Goal: Task Accomplishment & Management: Manage account settings

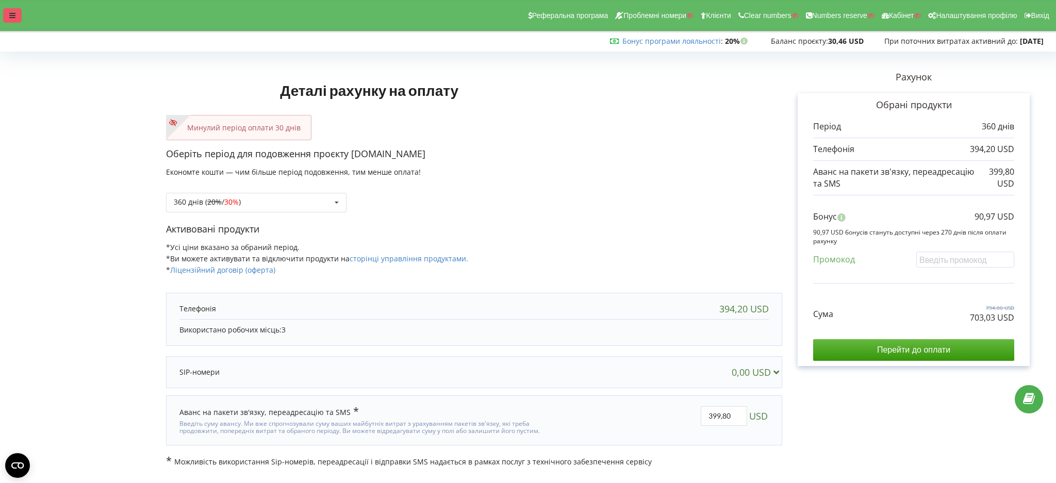
click at [7, 11] on div at bounding box center [12, 15] width 19 height 14
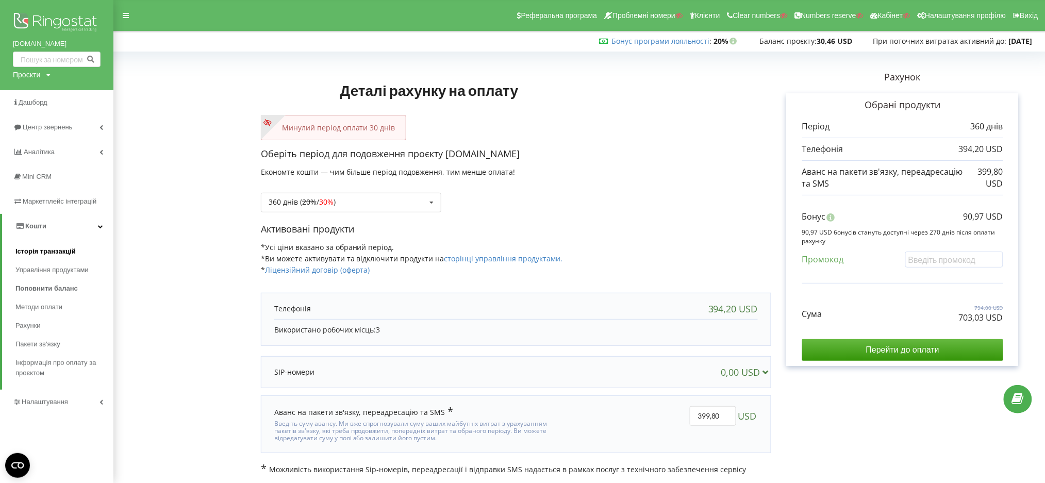
click at [48, 253] on span "Історія транзакцій" at bounding box center [45, 251] width 60 height 10
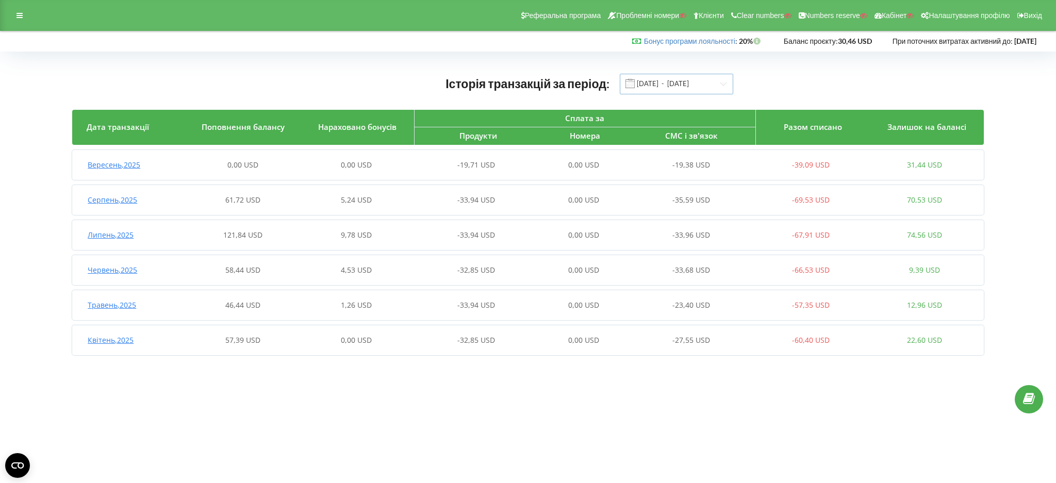
click at [696, 86] on input "01.04.2025 - 19.09.2025" at bounding box center [676, 84] width 113 height 21
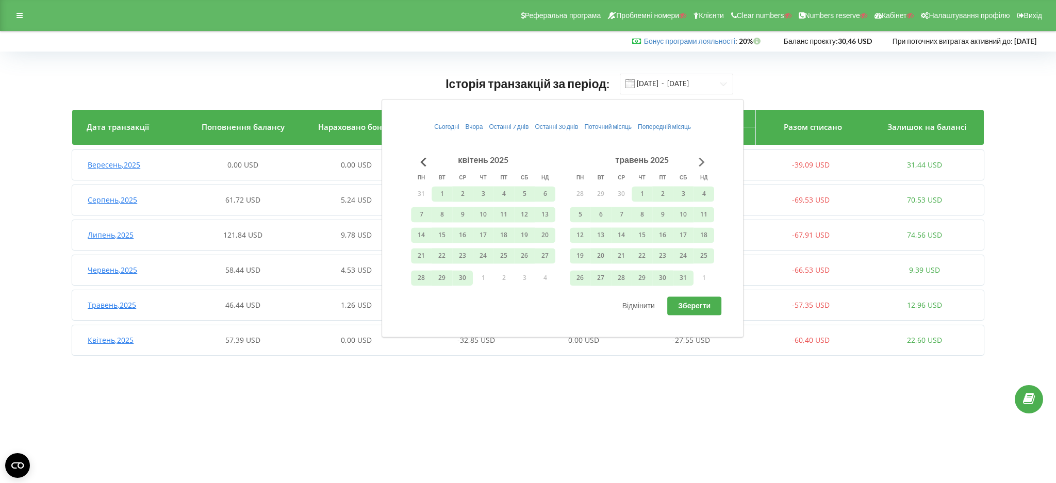
click at [701, 161] on button "Go to next month" at bounding box center [701, 162] width 21 height 21
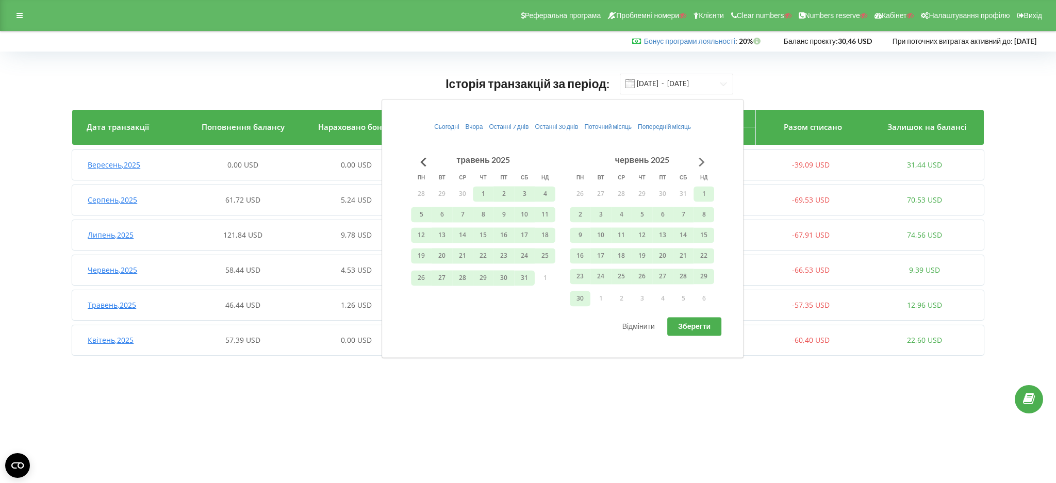
click at [701, 161] on button "Go to next month" at bounding box center [701, 162] width 21 height 21
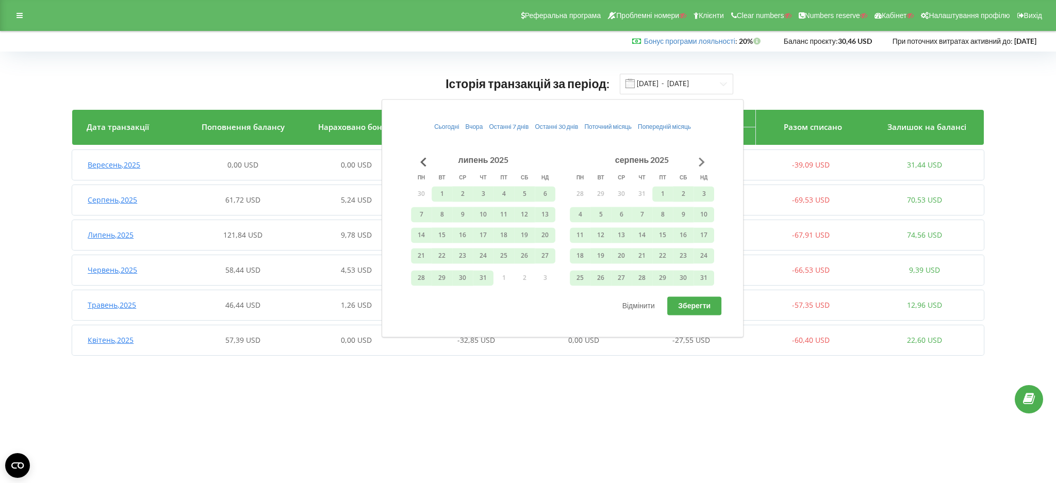
click at [702, 161] on button "Go to next month" at bounding box center [701, 162] width 21 height 21
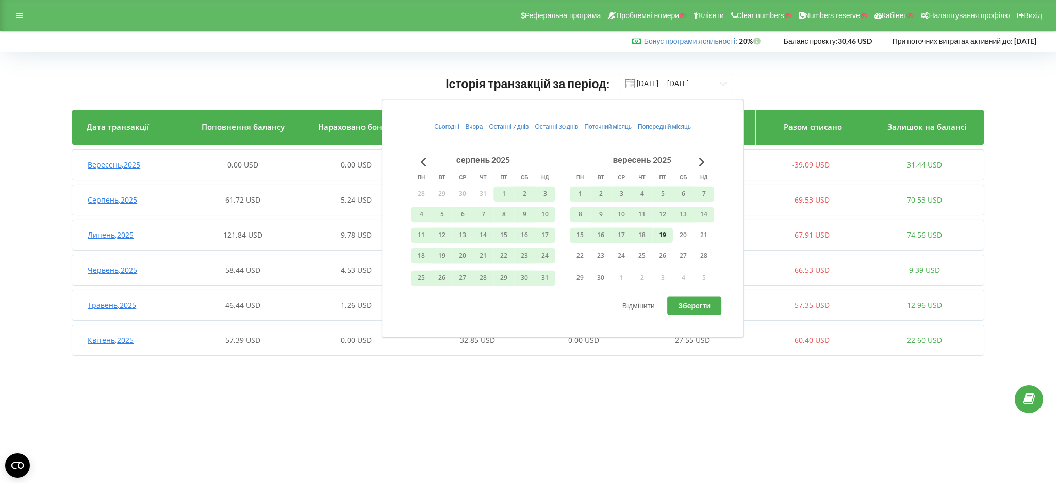
click at [666, 239] on button "19" at bounding box center [662, 234] width 21 height 15
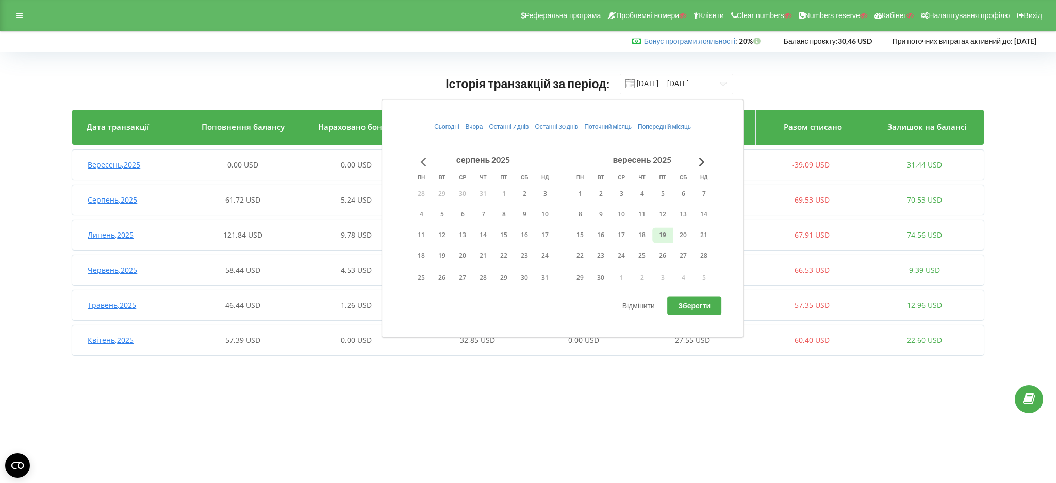
click at [428, 158] on button "Go to previous month" at bounding box center [423, 162] width 21 height 21
click at [418, 161] on button "Go to previous month" at bounding box center [423, 162] width 21 height 21
click at [421, 164] on button "Go to previous month" at bounding box center [423, 162] width 21 height 21
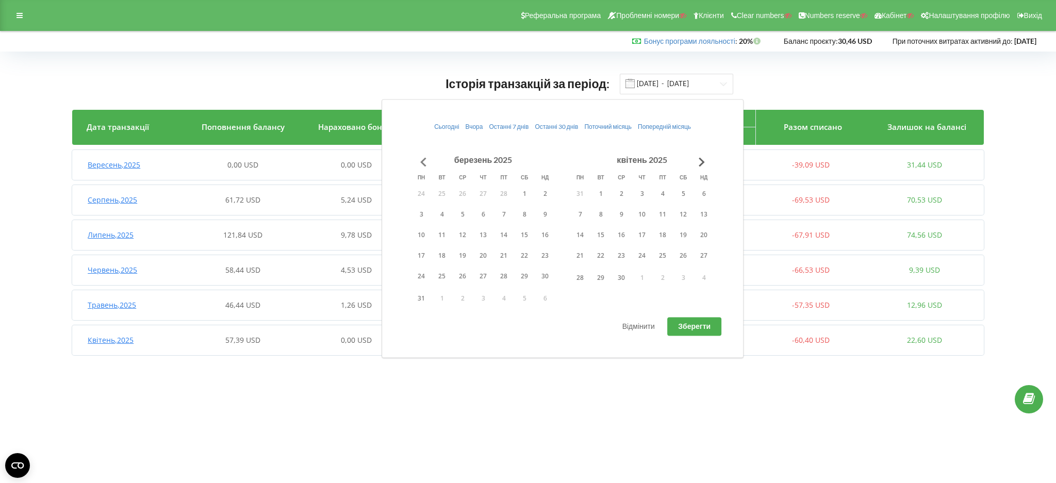
click at [421, 164] on button "Go to previous month" at bounding box center [423, 162] width 21 height 21
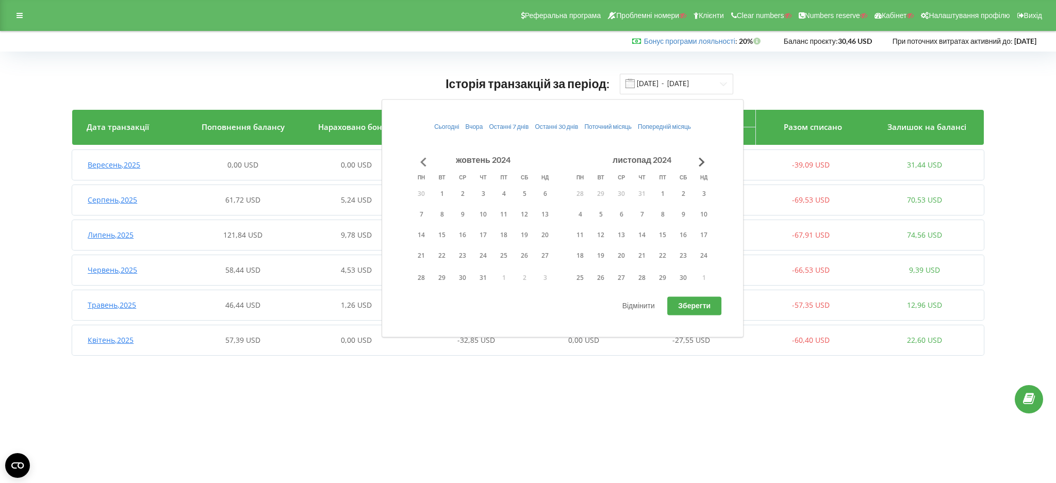
click at [421, 164] on button "Go to previous month" at bounding box center [423, 162] width 21 height 21
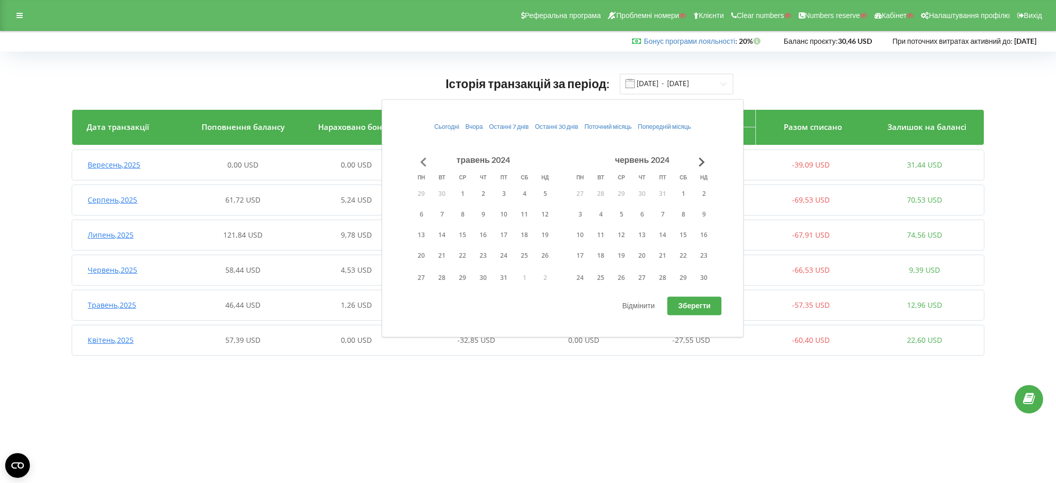
click at [421, 164] on button "Go to previous month" at bounding box center [423, 162] width 21 height 21
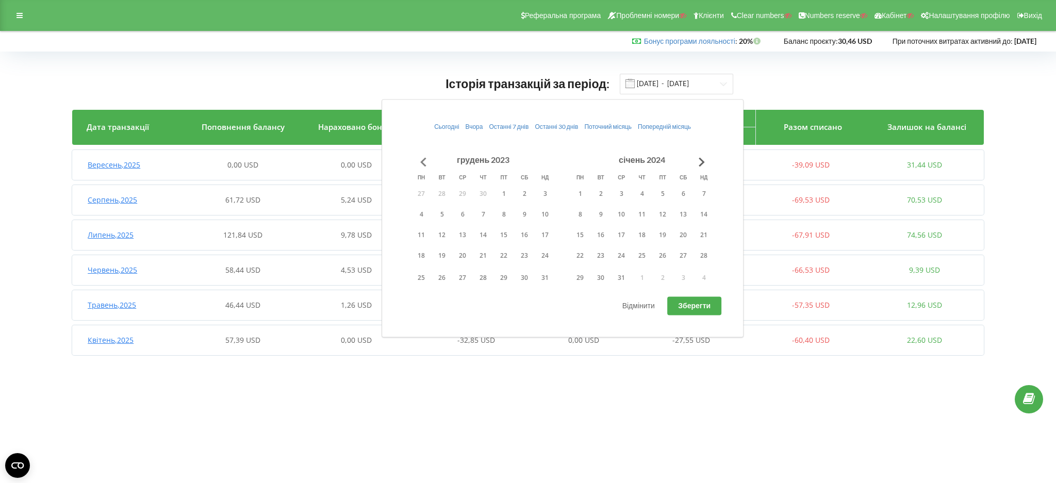
click at [421, 164] on button "Go to previous month" at bounding box center [423, 162] width 21 height 21
click at [421, 217] on button "6" at bounding box center [421, 214] width 21 height 15
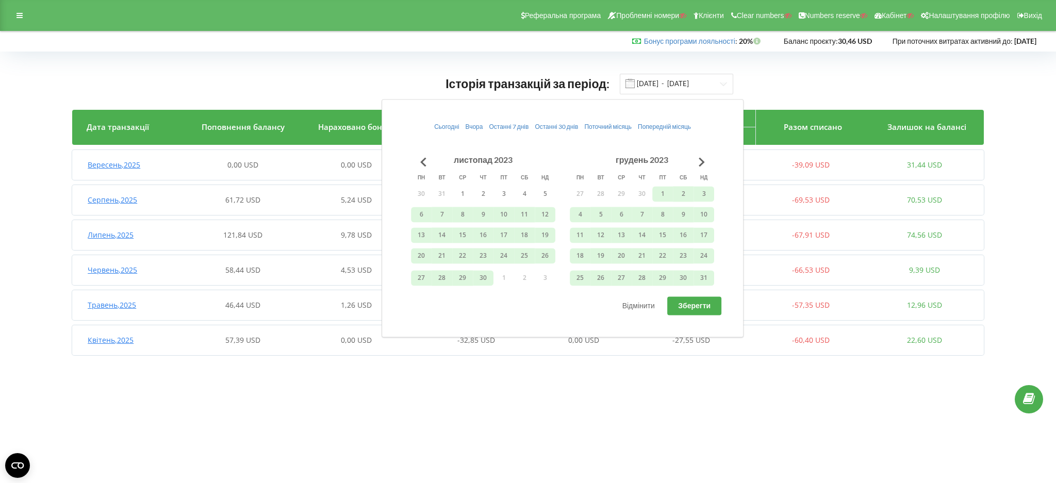
click at [681, 311] on button "Зберегти" at bounding box center [694, 305] width 54 height 19
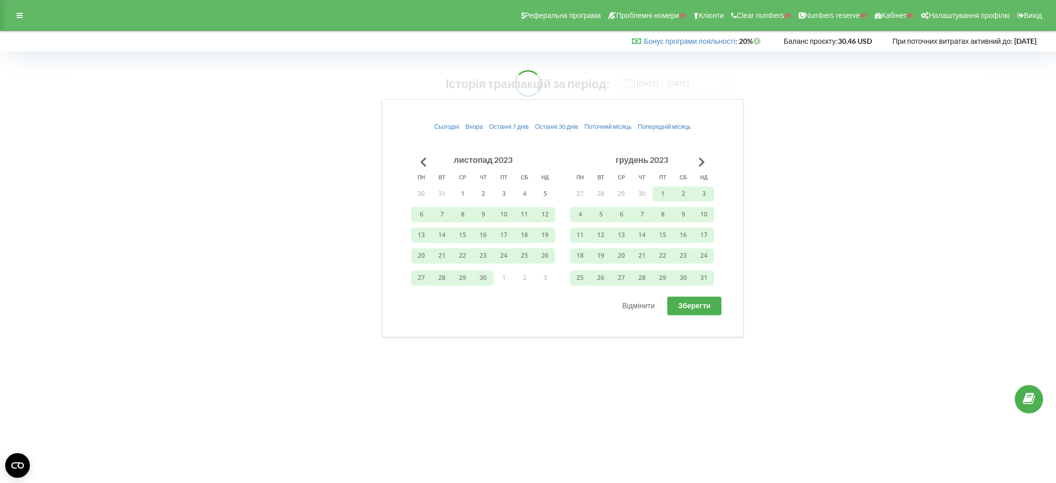
type input "06.11.2023 - 19.09.2025"
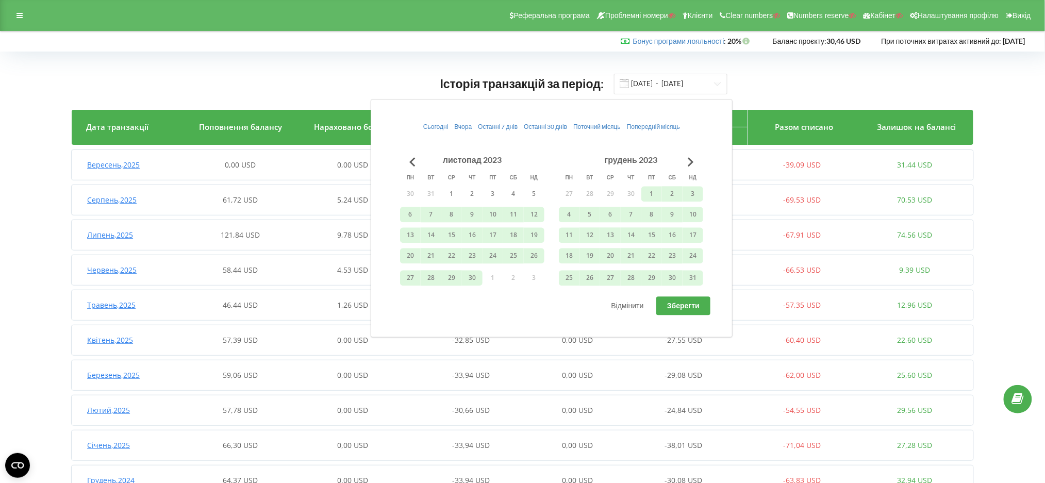
click at [16, 206] on div "Історія транзакцій за період: 06.11.2023 - 19.09.2025 Дата транзакції Поповненн…" at bounding box center [522, 409] width 1023 height 694
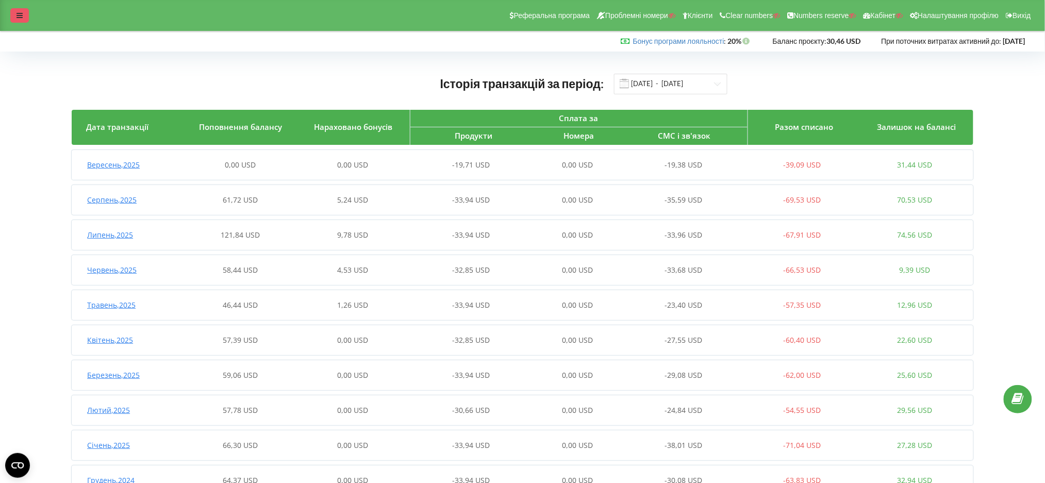
click at [14, 16] on div at bounding box center [19, 15] width 19 height 14
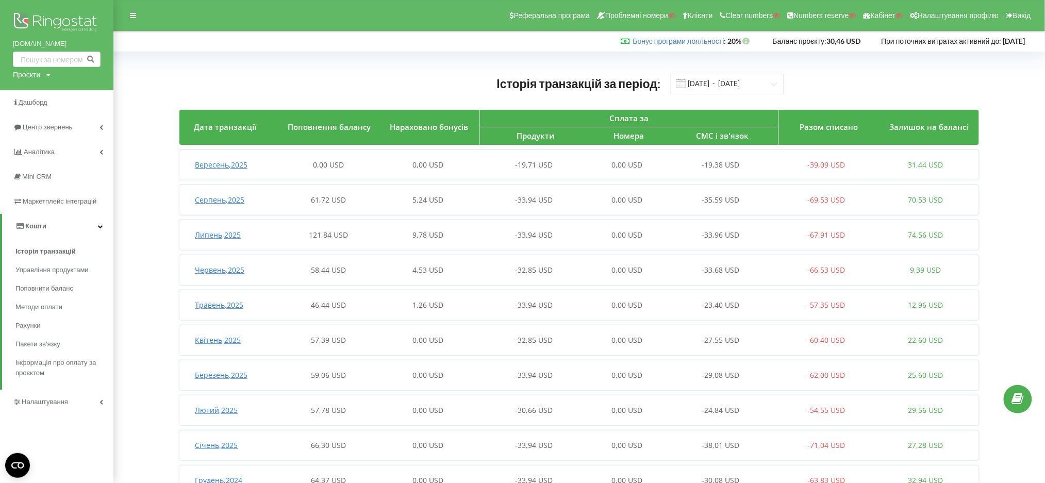
click at [32, 77] on div "Проєкти" at bounding box center [26, 75] width 27 height 10
drag, startPoint x: 32, startPoint y: 89, endPoint x: 37, endPoint y: 93, distance: 6.6
click at [31, 90] on input "text" at bounding box center [45, 96] width 52 height 15
paste input "gazer.E7.com"
type input "gazer.E7.com"
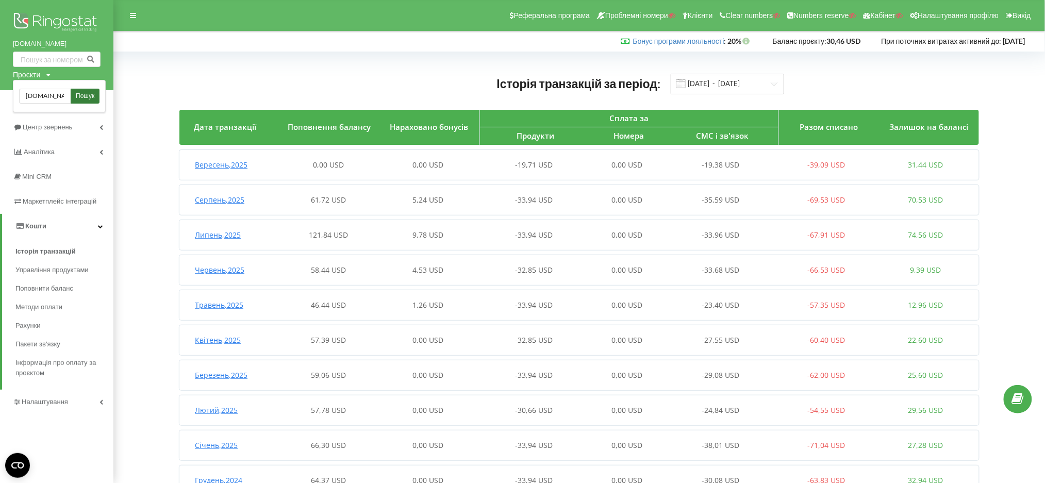
click at [83, 94] on span "Пошук" at bounding box center [85, 96] width 19 height 9
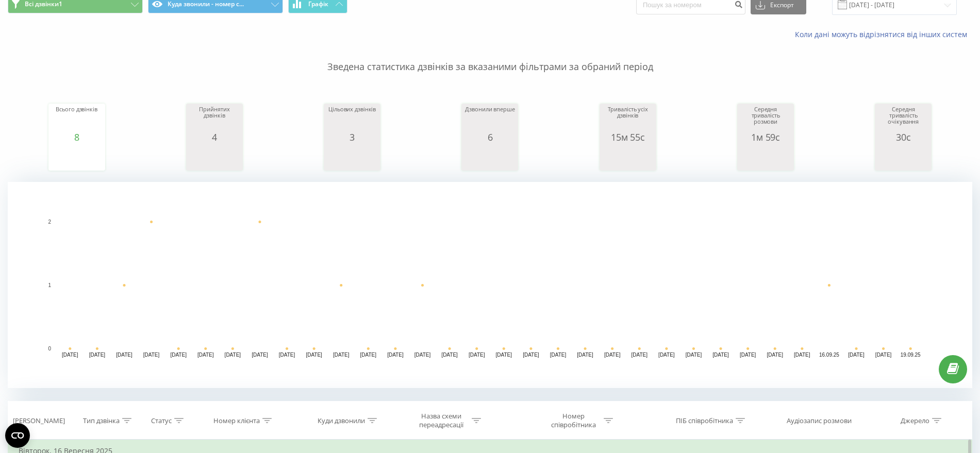
scroll to position [322, 0]
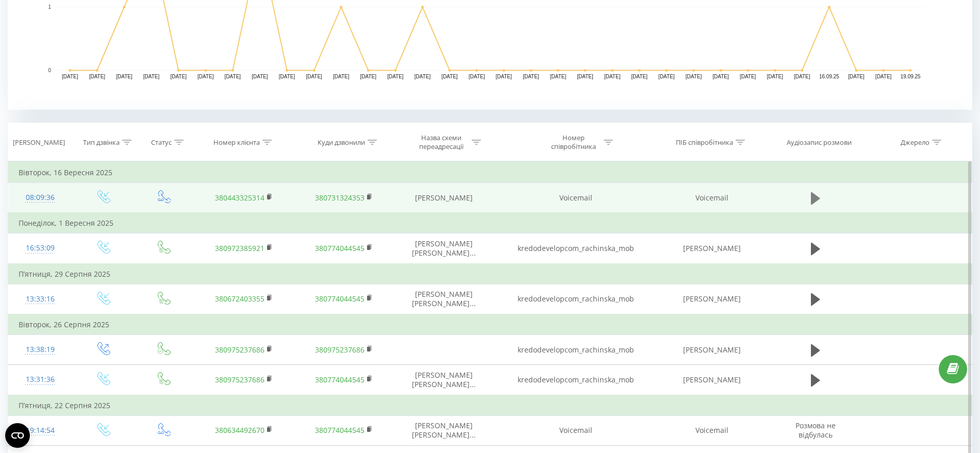
click at [815, 191] on icon at bounding box center [815, 198] width 9 height 14
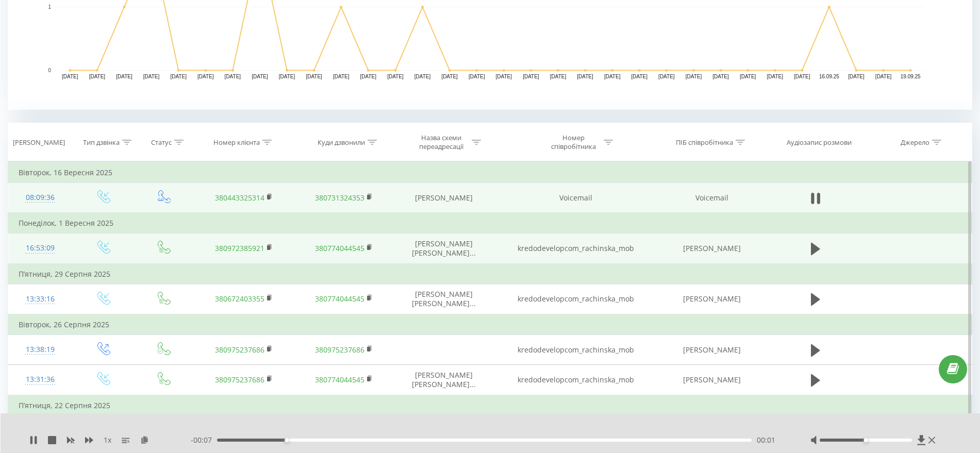
click at [804, 255] on td at bounding box center [816, 249] width 96 height 30
click at [813, 243] on icon at bounding box center [815, 249] width 9 height 12
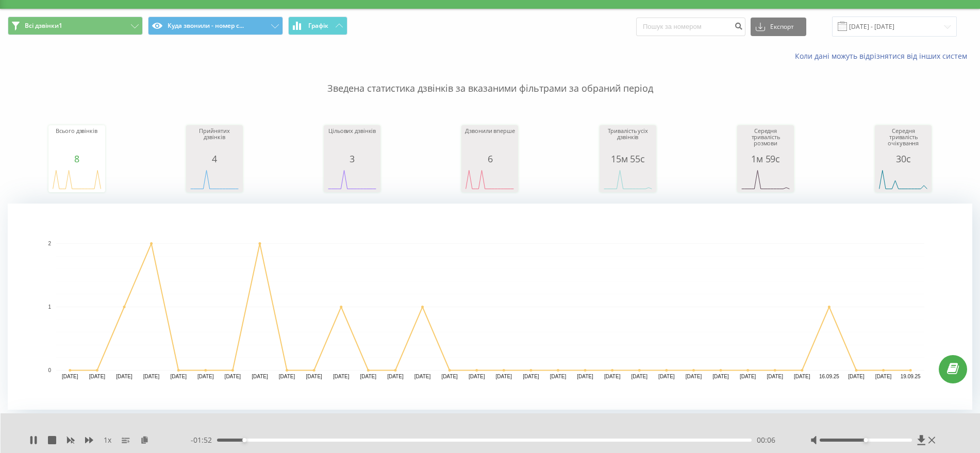
scroll to position [0, 0]
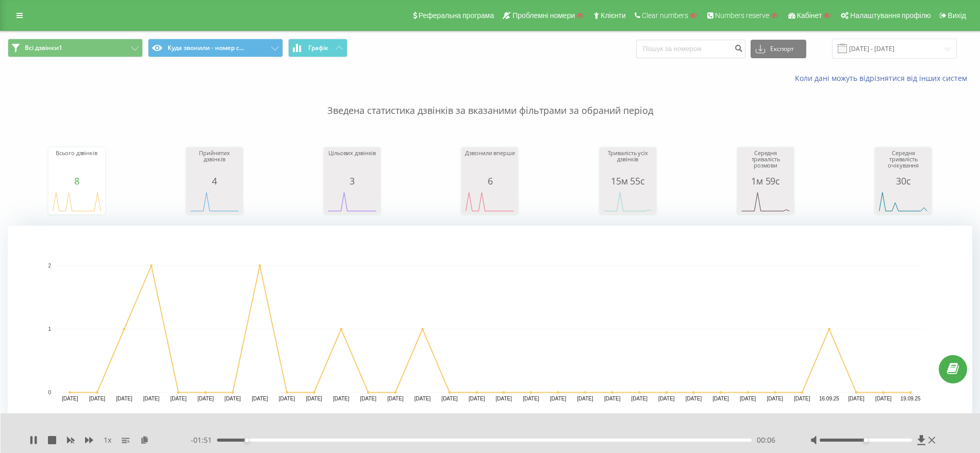
click at [19, 10] on link at bounding box center [19, 15] width 19 height 14
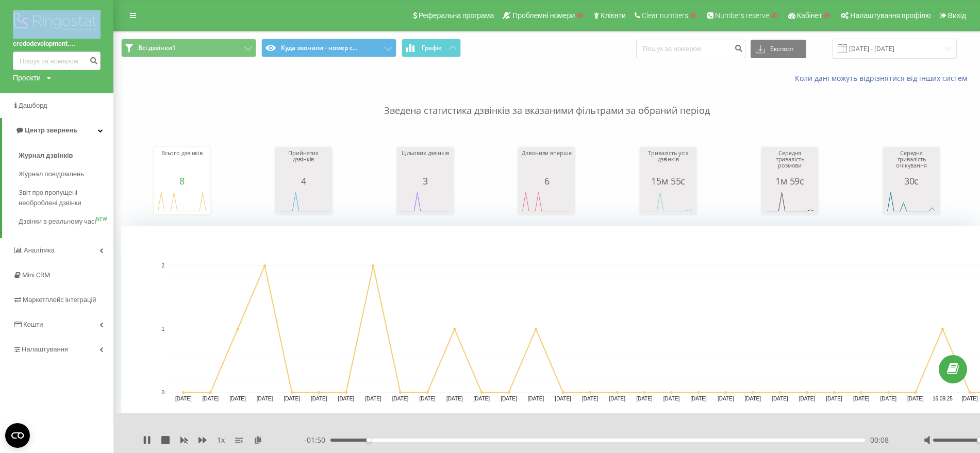
drag, startPoint x: 1, startPoint y: 46, endPoint x: 78, endPoint y: 36, distance: 78.0
click at [78, 36] on div "credodevelopment.... Проекти Пошук" at bounding box center [56, 46] width 113 height 93
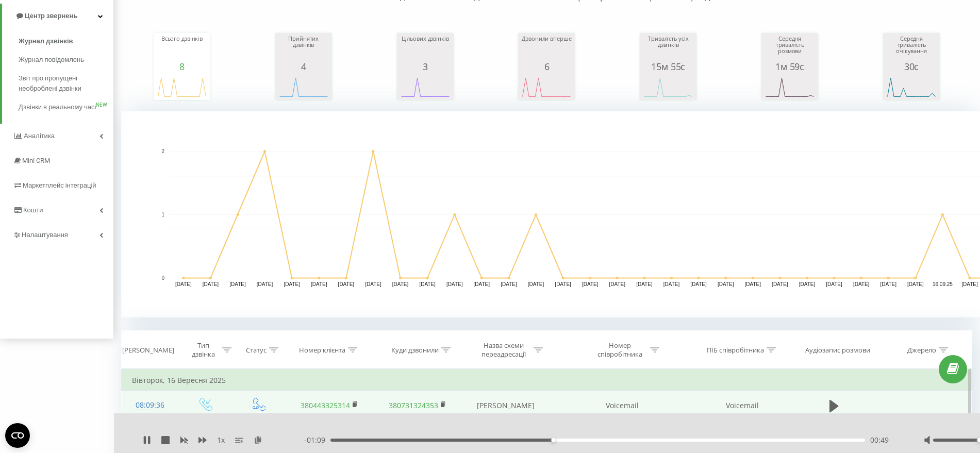
scroll to position [258, 0]
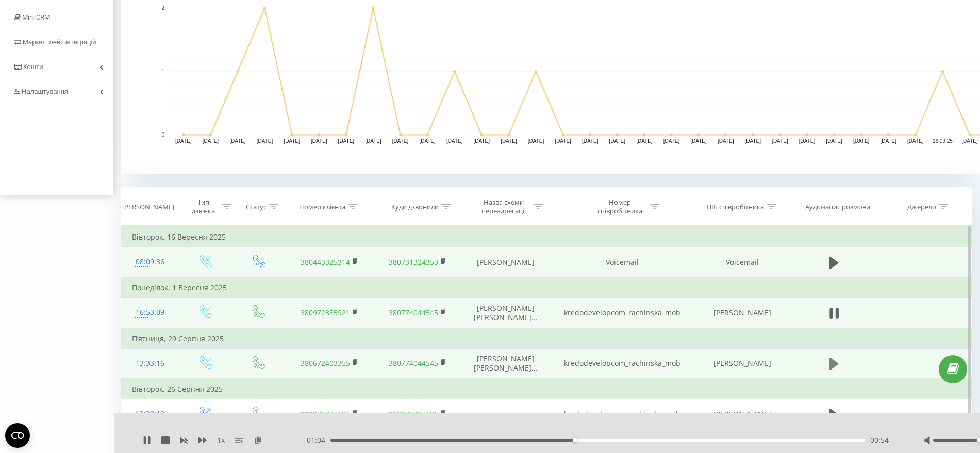
click at [833, 360] on icon at bounding box center [834, 364] width 9 height 12
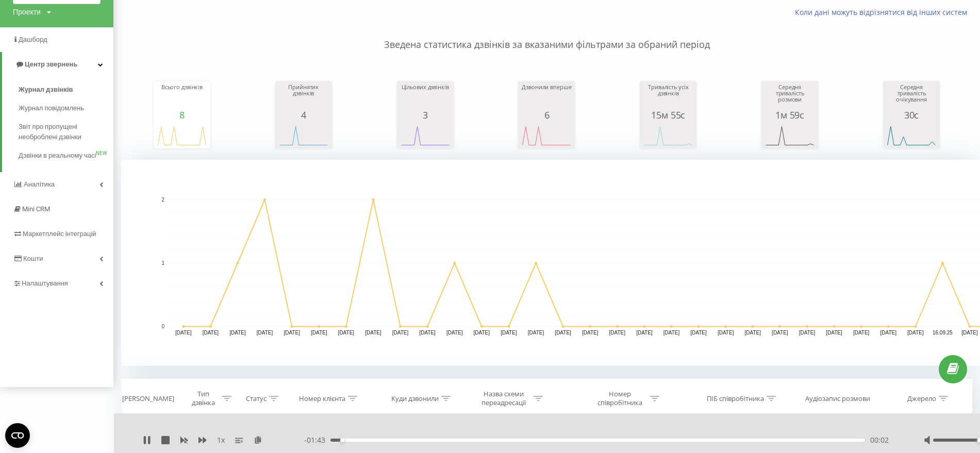
scroll to position [0, 0]
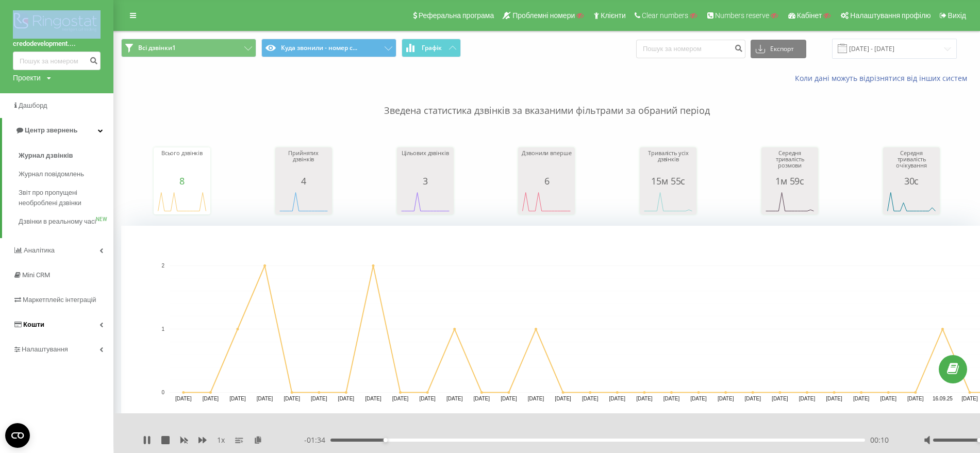
click at [36, 328] on span "Кошти" at bounding box center [33, 325] width 21 height 8
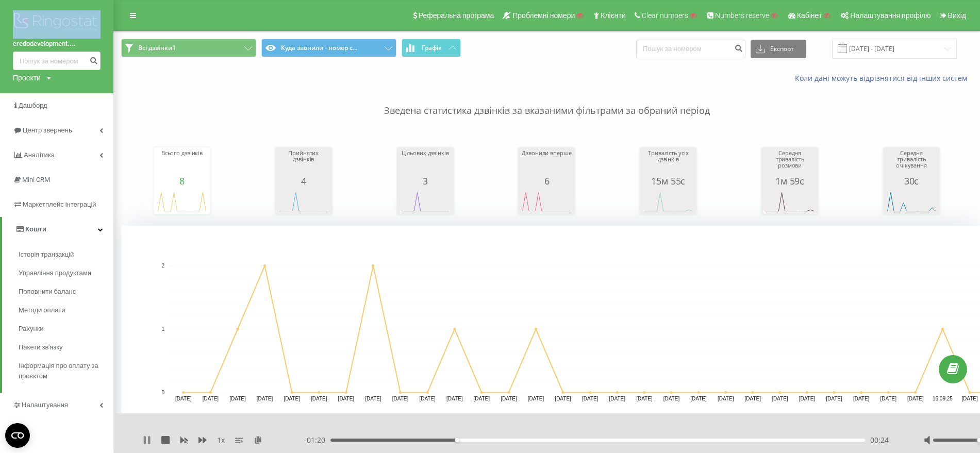
click at [147, 442] on icon at bounding box center [147, 440] width 8 height 8
click at [130, 218] on div "Зведена статистика дзвінків за вказаними фільтрами за обраний період Всього дзв…" at bounding box center [546, 258] width 851 height 349
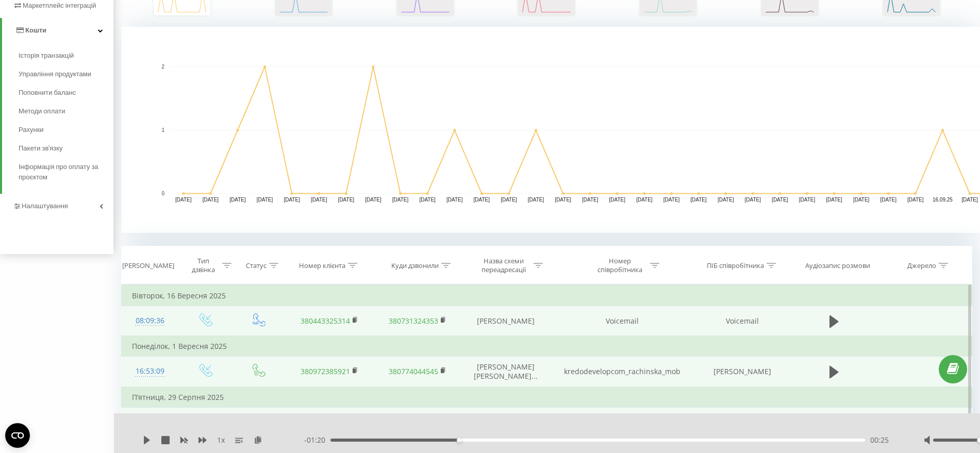
scroll to position [387, 0]
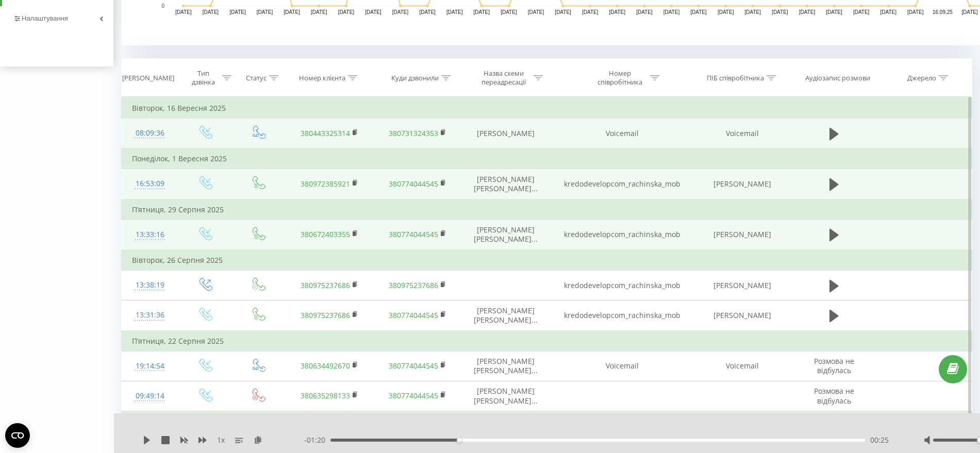
click at [53, 181] on div "Всі дзвінки1 Куда звонили - номер с... Графік Експорт .csv .xls .xlsx 19.08.202…" at bounding box center [490, 72] width 980 height 857
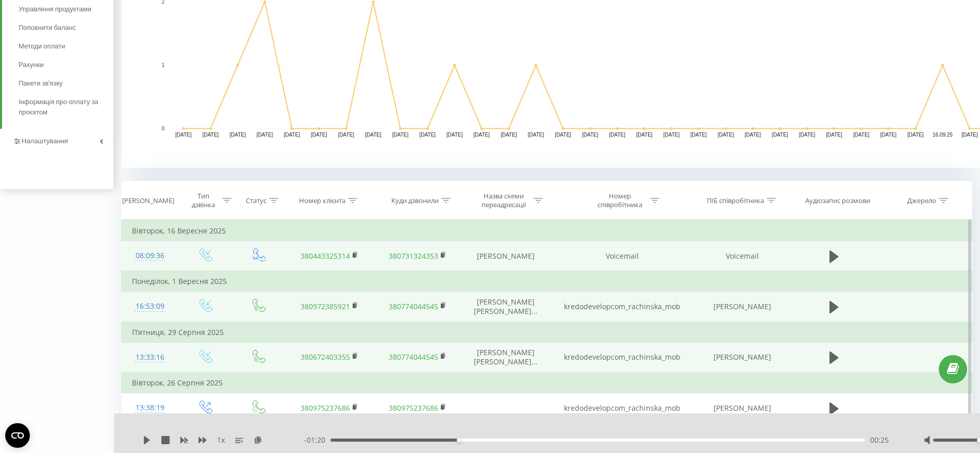
scroll to position [129, 0]
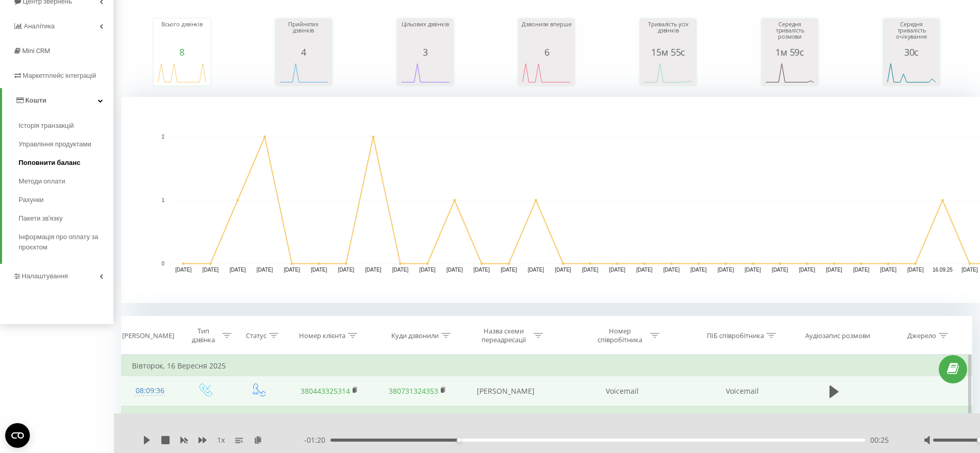
click at [48, 161] on span "Поповнити баланс" at bounding box center [50, 163] width 62 height 10
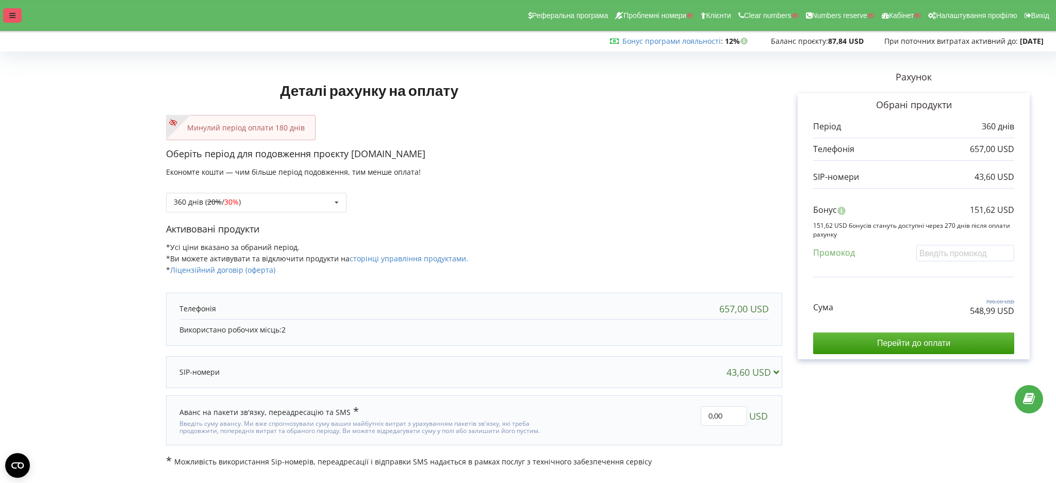
click at [16, 17] on div at bounding box center [12, 15] width 19 height 14
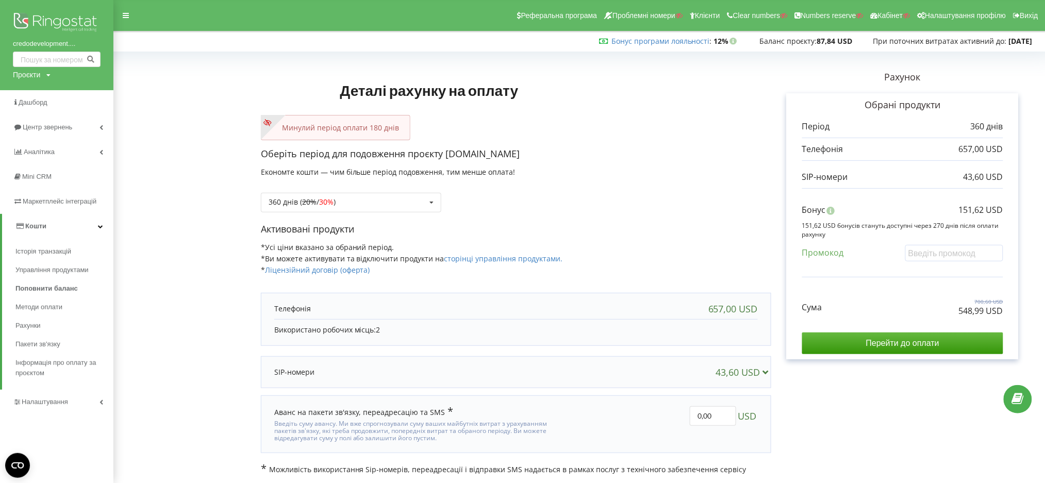
click at [25, 72] on div "Проєкти" at bounding box center [26, 75] width 27 height 10
paste input "gazer.E7.com"
type input "gazer.E7.com"
click at [93, 93] on span "Пошук" at bounding box center [85, 96] width 19 height 9
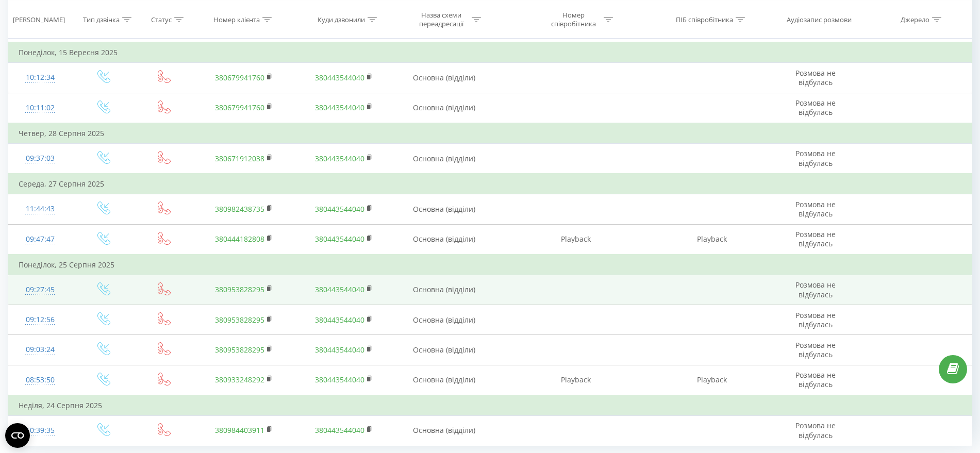
scroll to position [524, 0]
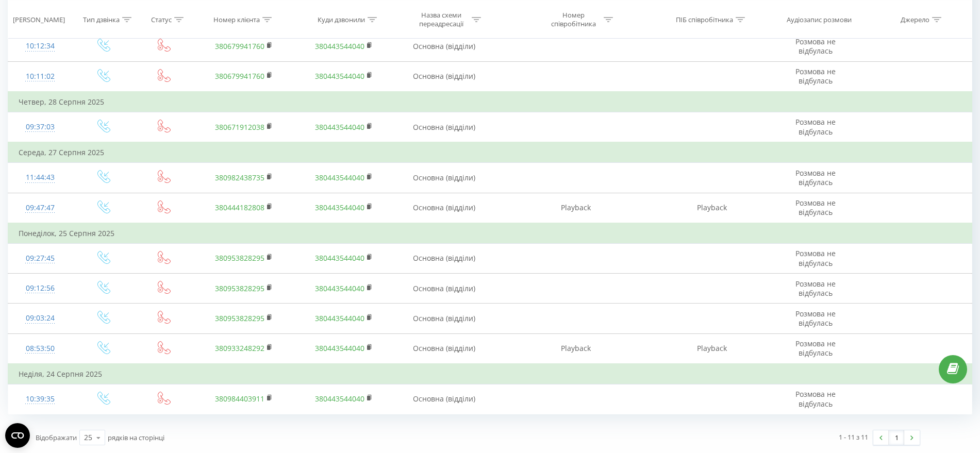
click at [109, 437] on span "рядків на сторінці" at bounding box center [136, 437] width 57 height 9
click at [99, 437] on icon at bounding box center [98, 438] width 15 height 20
click at [96, 425] on span "100" at bounding box center [90, 423] width 12 height 10
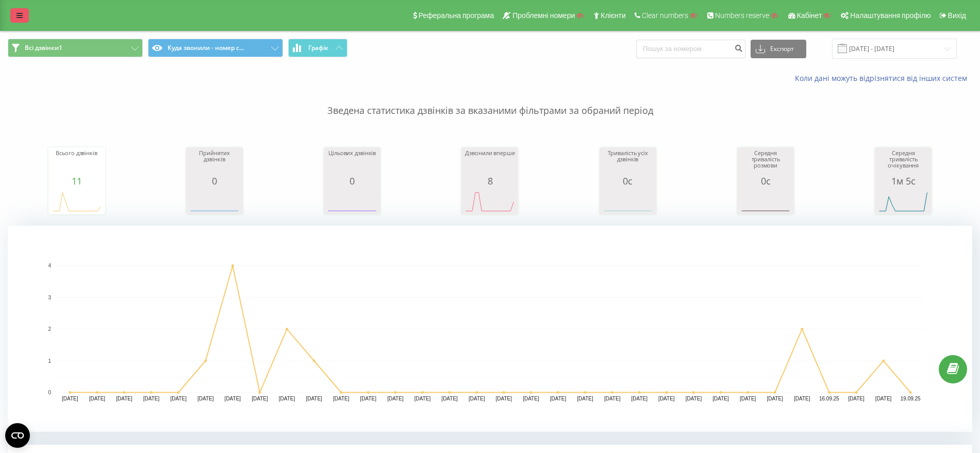
click at [14, 12] on link at bounding box center [19, 15] width 19 height 14
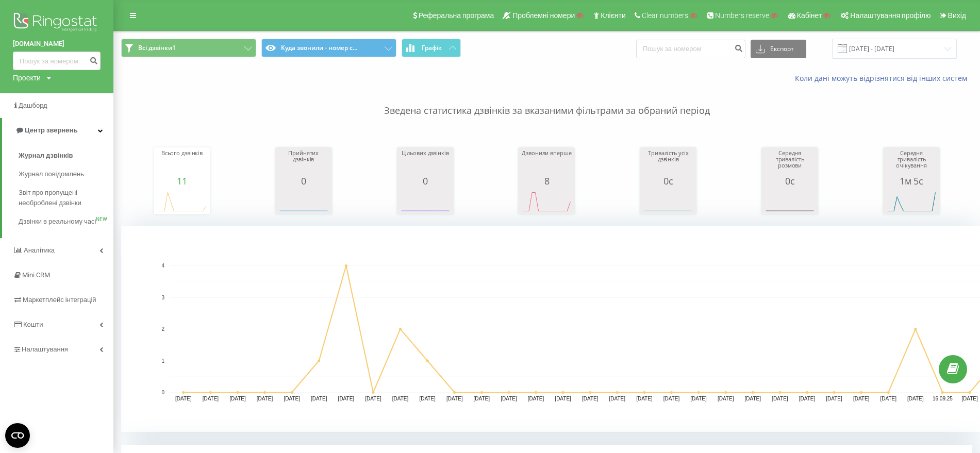
click at [34, 79] on div "Проекти" at bounding box center [27, 78] width 28 height 10
paste input "dtb.com"
type input "dtb.com"
click at [89, 91] on link "Пошук" at bounding box center [83, 93] width 30 height 15
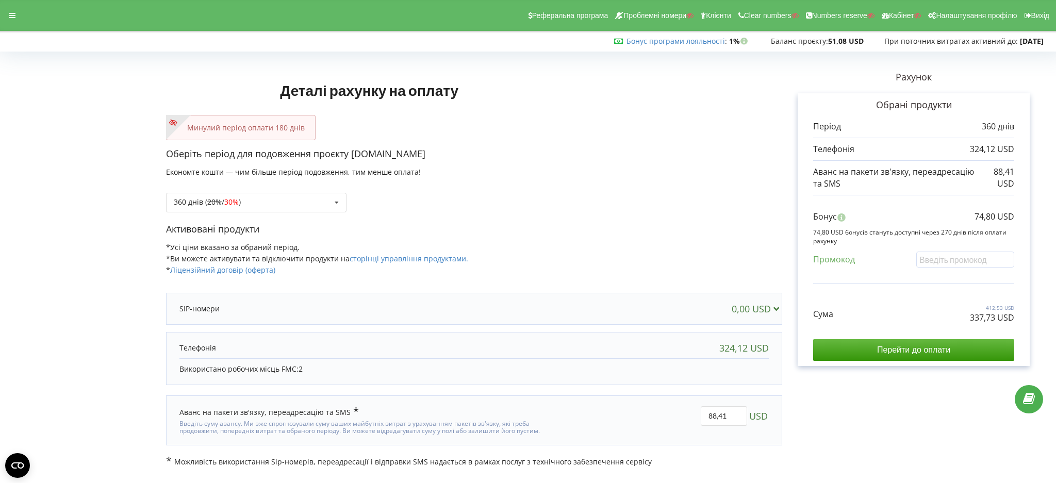
drag, startPoint x: 222, startPoint y: 129, endPoint x: 385, endPoint y: 130, distance: 162.9
click at [385, 130] on div "Минулий період оплати 180 днів" at bounding box center [474, 127] width 616 height 25
click at [532, 152] on p "Оберіть період для подовження проєкту [DOMAIN_NAME]" at bounding box center [474, 153] width 616 height 13
click at [14, 19] on icon at bounding box center [12, 15] width 6 height 7
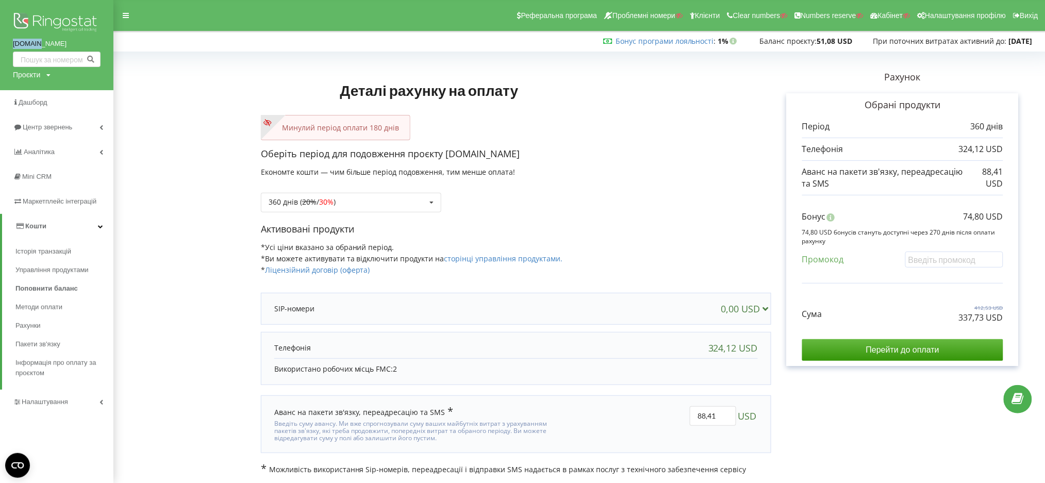
drag, startPoint x: 9, startPoint y: 44, endPoint x: 46, endPoint y: 44, distance: 36.6
click at [46, 44] on div "[DOMAIN_NAME] Проєкти Пошук" at bounding box center [56, 45] width 113 height 90
drag, startPoint x: 28, startPoint y: 129, endPoint x: 66, endPoint y: 129, distance: 38.2
click at [29, 129] on span "Центр звернень" at bounding box center [49, 127] width 53 height 8
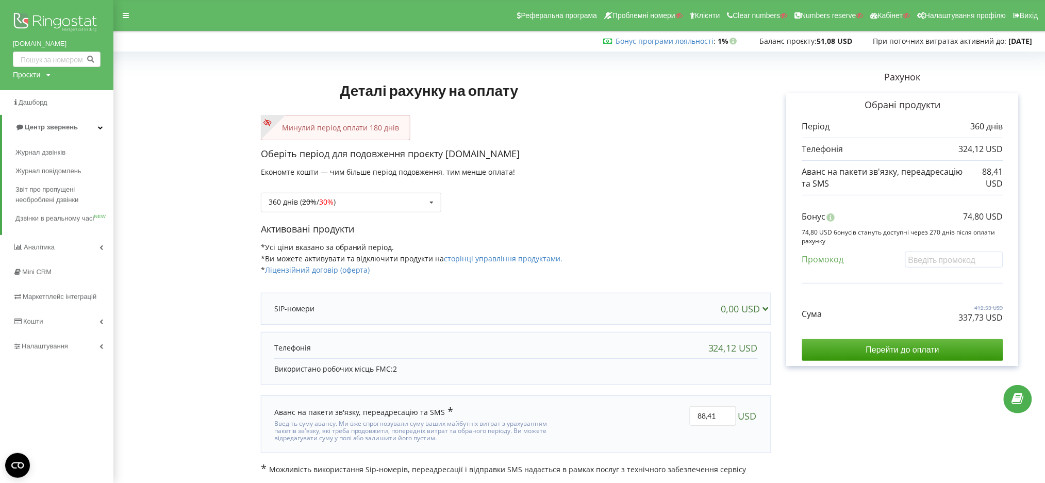
click at [135, 121] on form "Деталі рахунку на оплату Минулий період оплати 180 днів Оберіть період для подо…" at bounding box center [579, 265] width 910 height 420
drag, startPoint x: 135, startPoint y: 170, endPoint x: 153, endPoint y: 169, distance: 17.6
click at [141, 169] on form "Деталі рахунку на оплату Минулий період оплати 180 днів Оберіть період для подо…" at bounding box center [579, 265] width 910 height 420
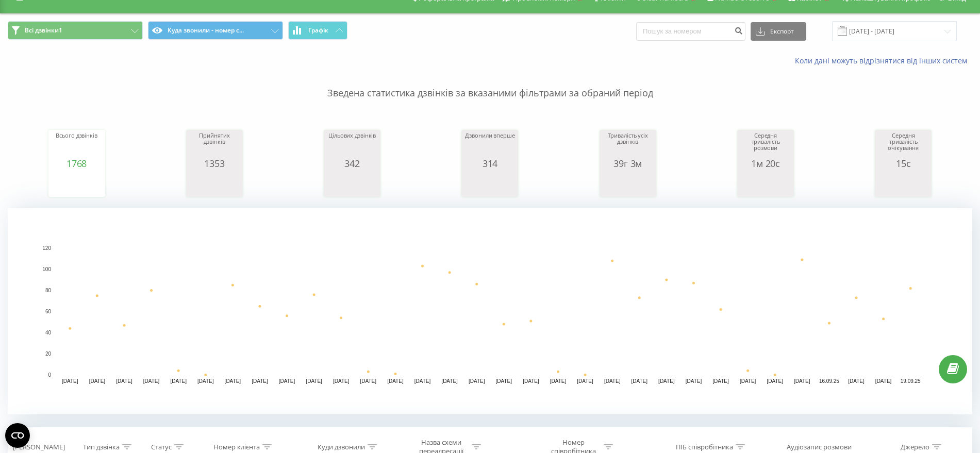
scroll to position [387, 0]
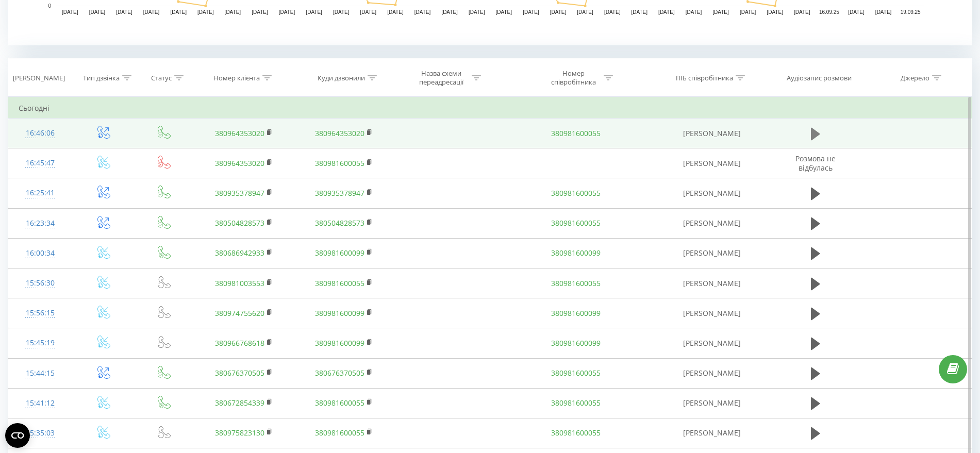
click at [817, 135] on icon at bounding box center [815, 133] width 9 height 12
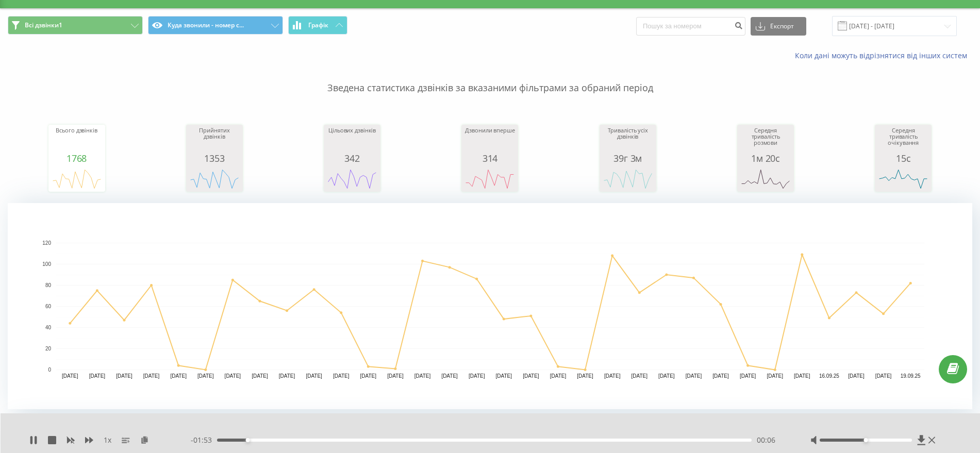
scroll to position [0, 0]
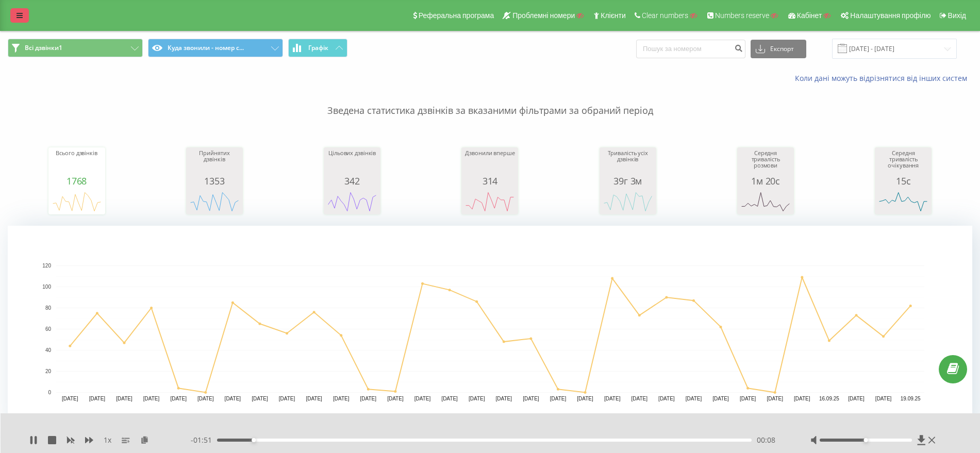
click at [25, 19] on link at bounding box center [19, 15] width 19 height 14
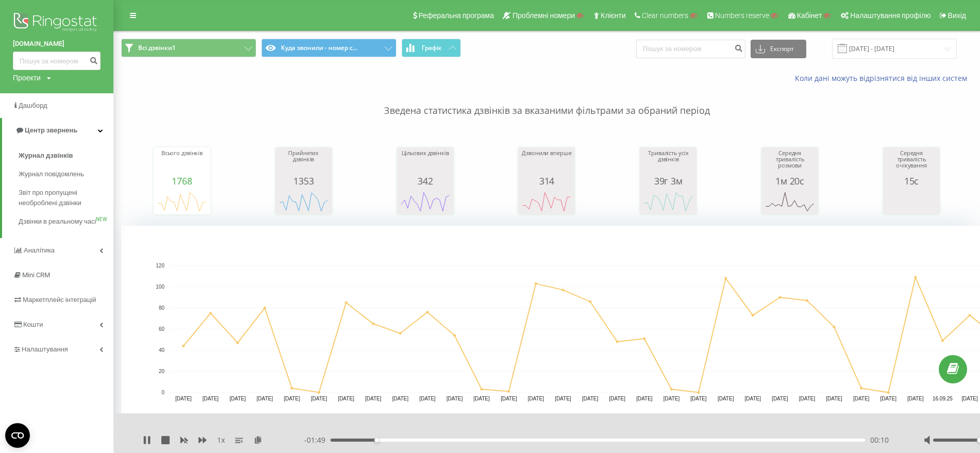
scroll to position [258, 0]
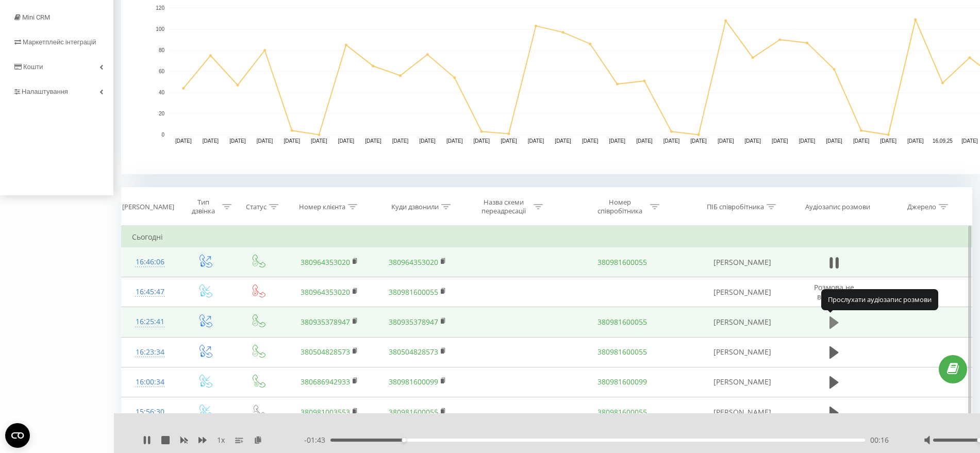
click at [839, 323] on button at bounding box center [833, 322] width 15 height 15
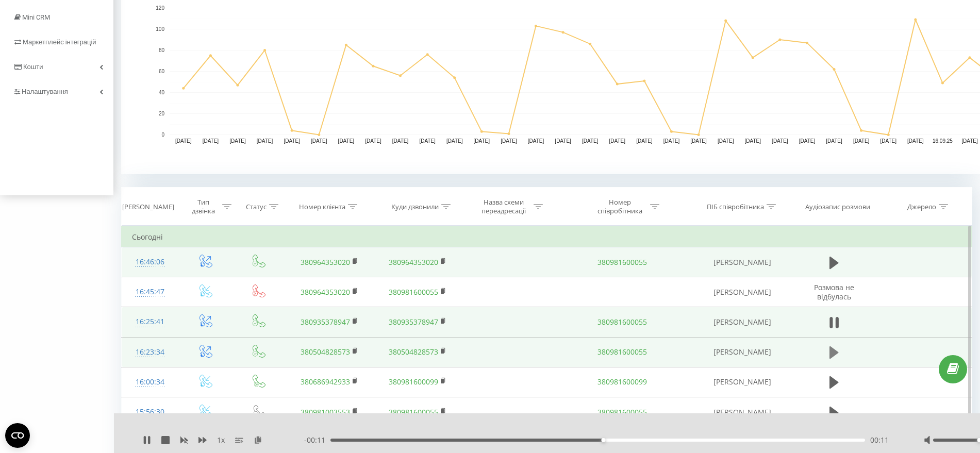
click at [839, 355] on button at bounding box center [833, 352] width 15 height 15
click at [149, 436] on icon at bounding box center [147, 440] width 8 height 8
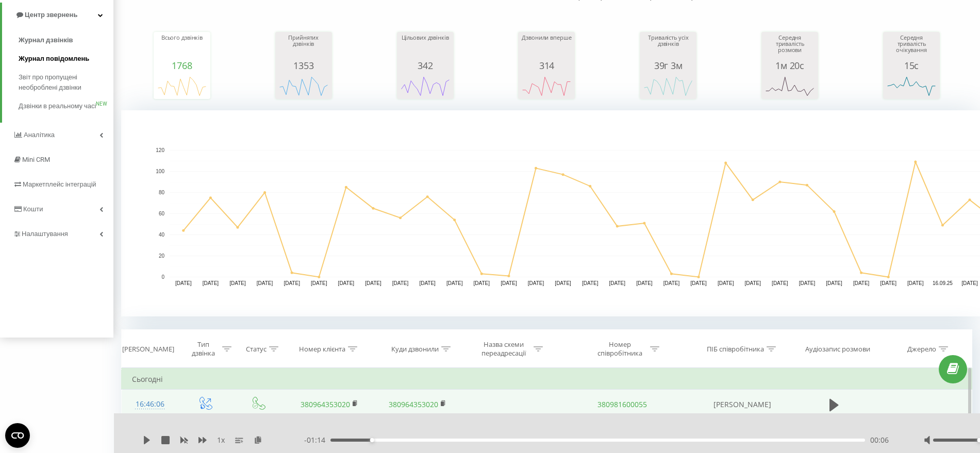
scroll to position [0, 0]
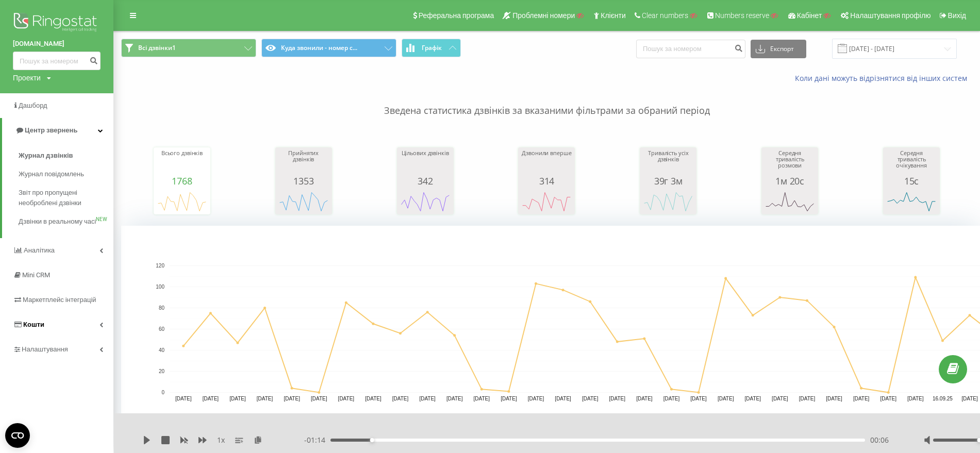
click at [45, 334] on link "Кошти" at bounding box center [56, 324] width 113 height 25
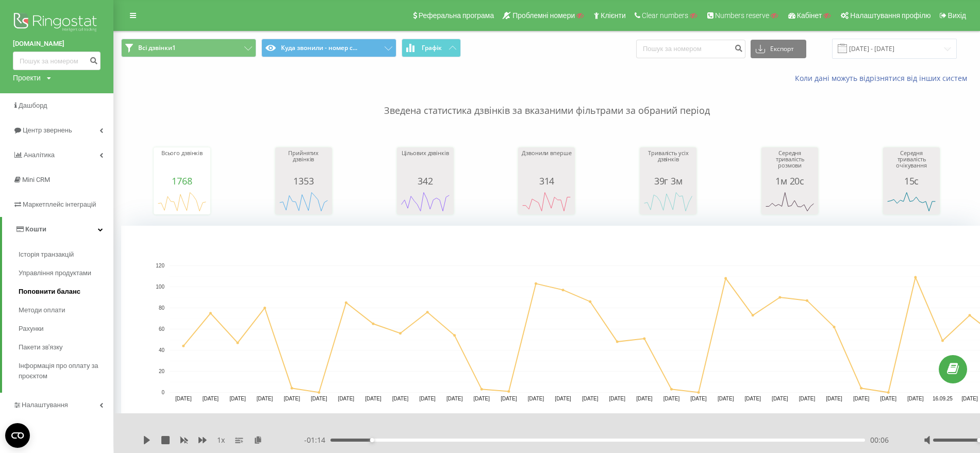
click at [48, 290] on span "Поповнити баланс" at bounding box center [50, 292] width 62 height 10
